Goal: Navigation & Orientation: Find specific page/section

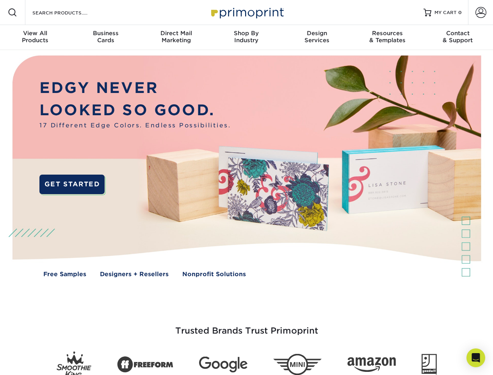
click at [246, 187] on img at bounding box center [246, 172] width 488 height 244
click at [12, 12] on span at bounding box center [12, 12] width 9 height 9
click at [481, 12] on span at bounding box center [481, 12] width 11 height 11
click at [35, 37] on div "View All Products" at bounding box center [35, 37] width 70 height 14
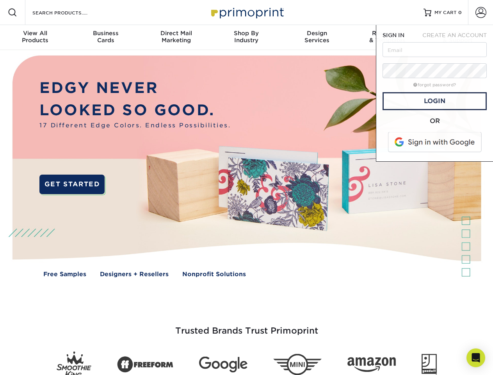
click at [105, 37] on div "Business Cards" at bounding box center [105, 37] width 70 height 14
click at [176, 37] on div "Direct Mail Marketing" at bounding box center [176, 37] width 70 height 14
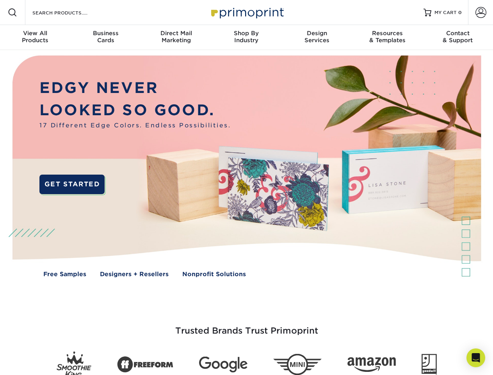
click at [246, 37] on div "Shop By Industry" at bounding box center [246, 37] width 70 height 14
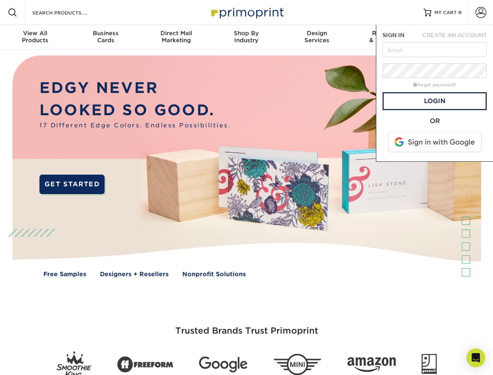
click at [317, 37] on div "Design Services" at bounding box center [317, 37] width 70 height 14
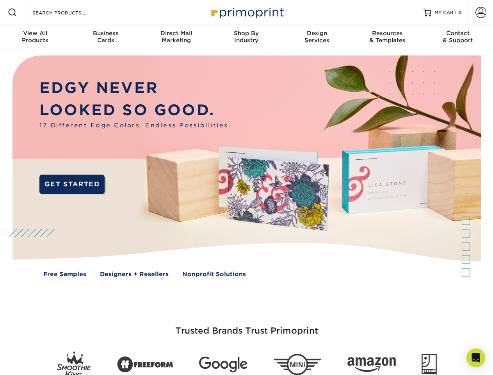
click at [387, 37] on span "SIGN IN" at bounding box center [394, 35] width 22 height 6
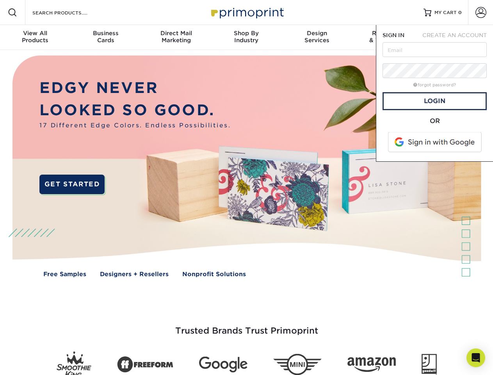
click at [458, 37] on nav "Resources Menu Search Products Account SIGN IN CREATE AN ACCOUNT forgot passwor…" at bounding box center [246, 25] width 493 height 50
